Goal: Transaction & Acquisition: Book appointment/travel/reservation

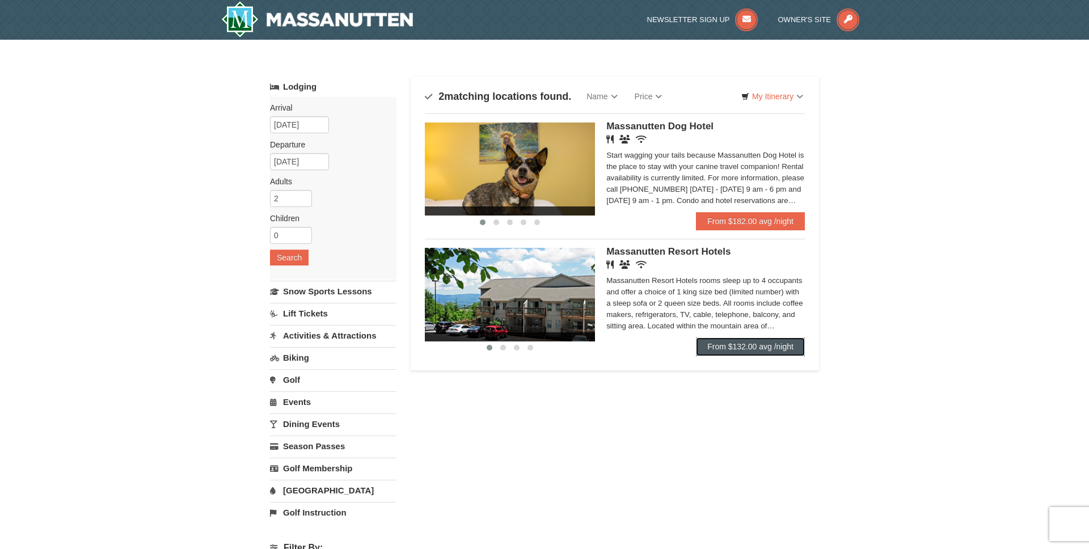
click at [782, 348] on link "From $132.00 avg /night" at bounding box center [750, 347] width 109 height 18
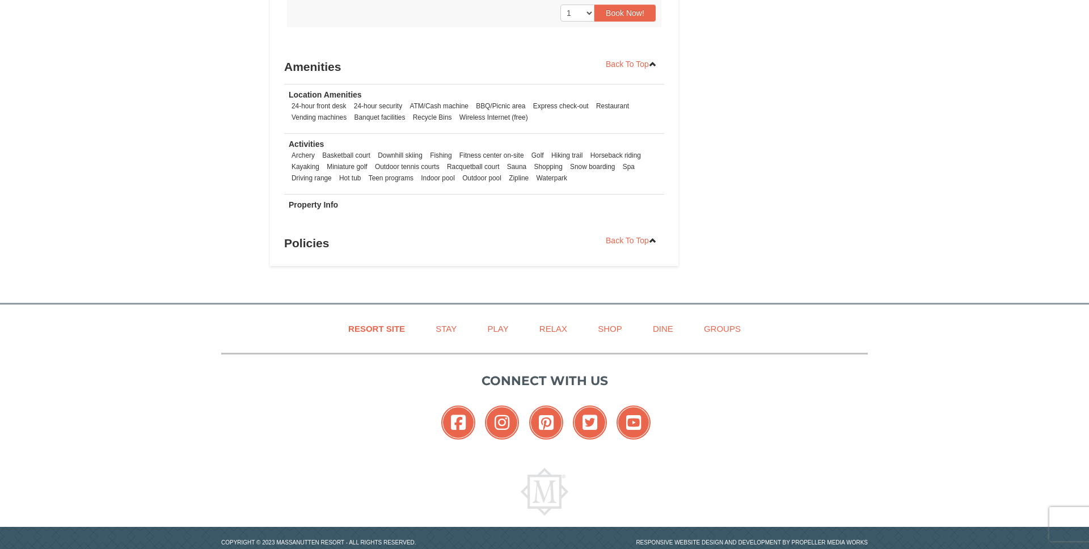
scroll to position [1137, 0]
